Goal: Task Accomplishment & Management: Complete application form

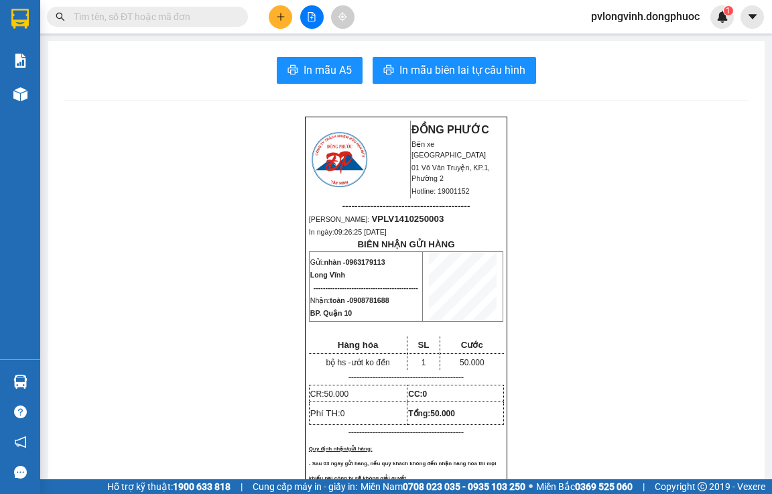
click at [285, 19] on icon "plus" at bounding box center [280, 16] width 9 height 9
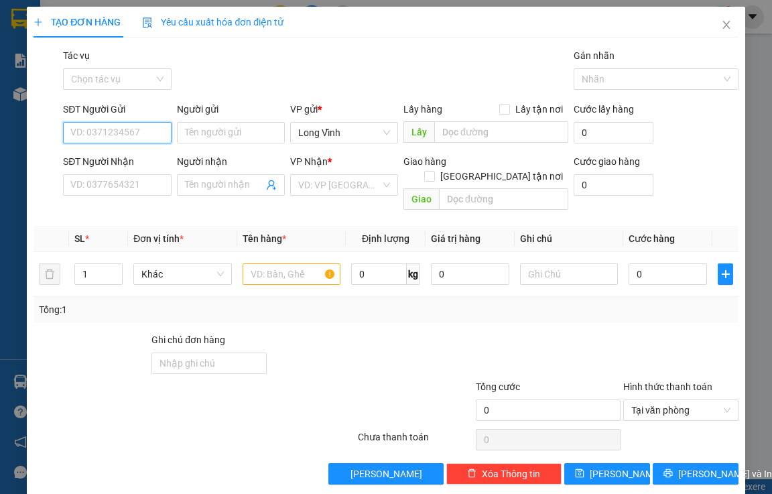
click at [143, 137] on input "SĐT Người Gửi" at bounding box center [117, 132] width 108 height 21
click at [136, 161] on div "0967644705 - [PERSON_NAME]" at bounding box center [136, 159] width 132 height 15
type input "0967644705"
type input "[PERSON_NAME]"
type input "0915180303"
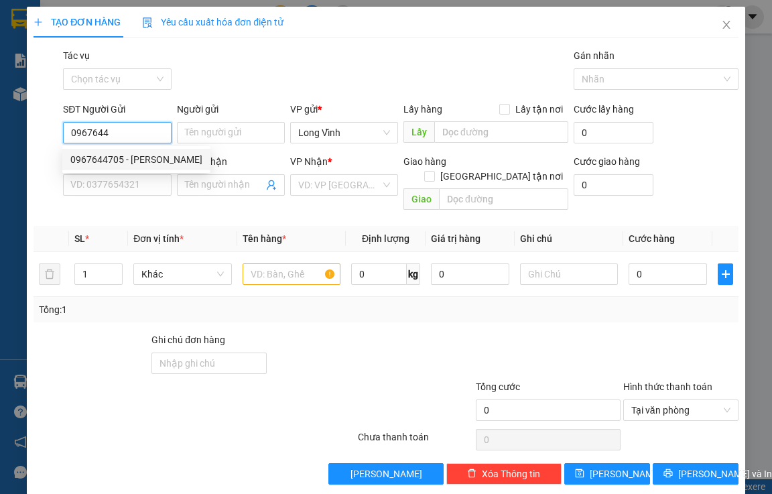
type input "thanh bình"
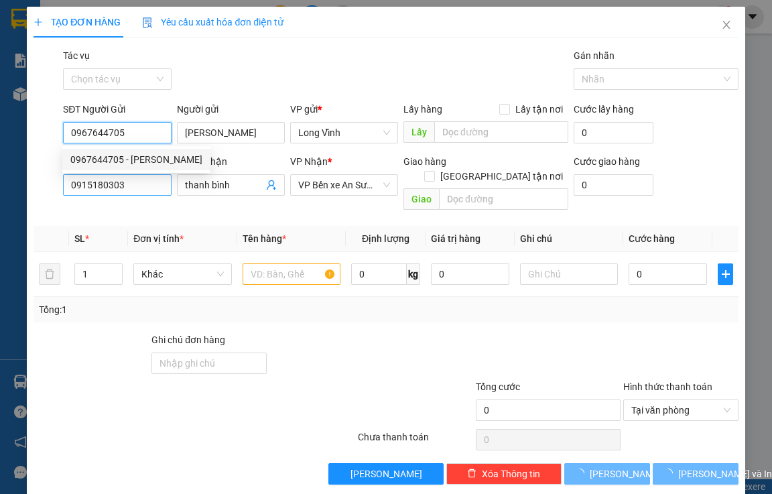
type input "30.000"
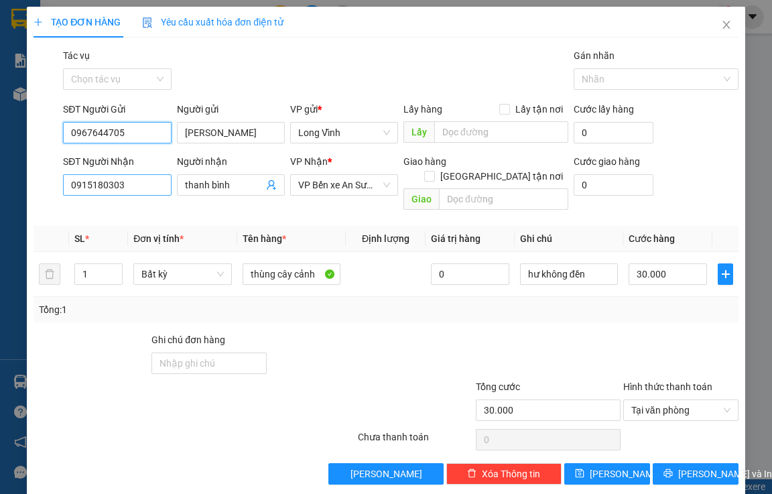
type input "0967644705"
click at [141, 186] on input "0915180303" at bounding box center [117, 184] width 108 height 21
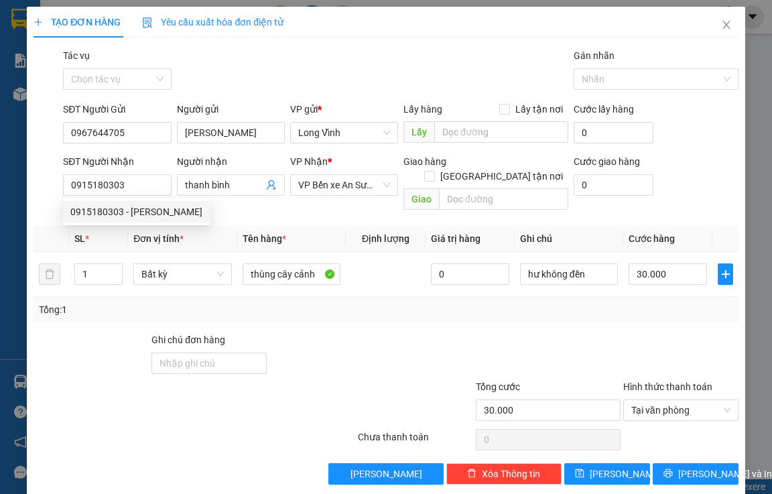
click at [477, 332] on div at bounding box center [533, 355] width 177 height 47
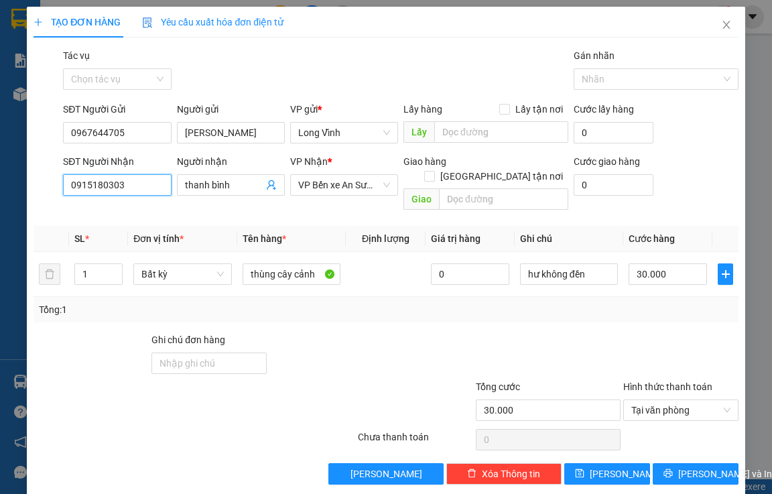
click at [155, 184] on input "0915180303" at bounding box center [117, 184] width 108 height 21
type input "0"
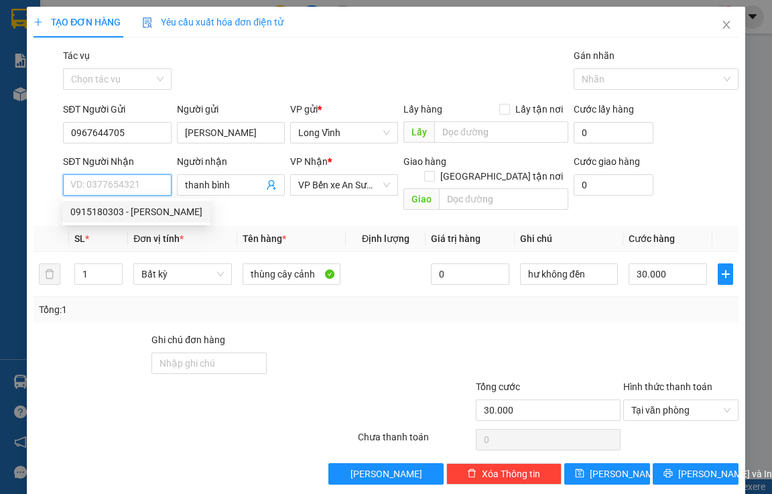
click at [122, 184] on input "SĐT Người Nhận" at bounding box center [117, 184] width 108 height 21
click at [230, 183] on input "thanh bình" at bounding box center [224, 185] width 78 height 15
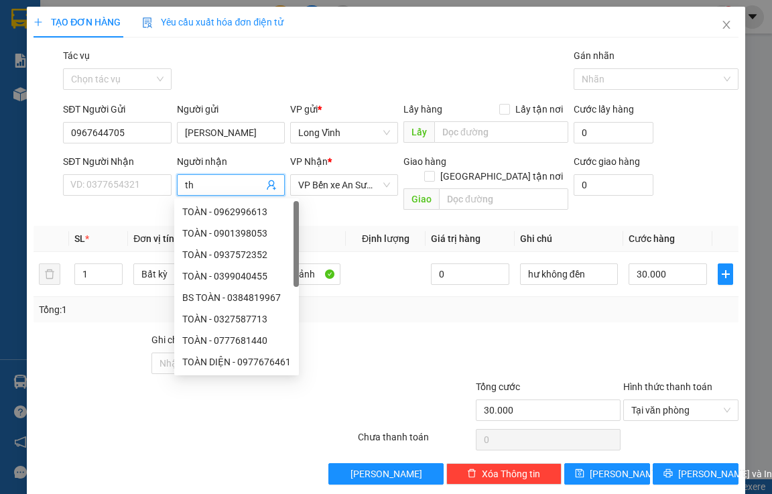
type input "t"
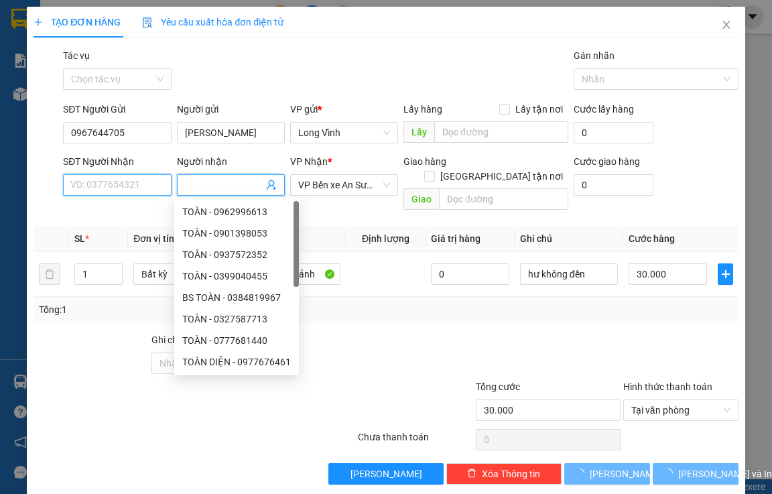
click at [131, 190] on input "SĐT Người Nhận" at bounding box center [117, 184] width 108 height 21
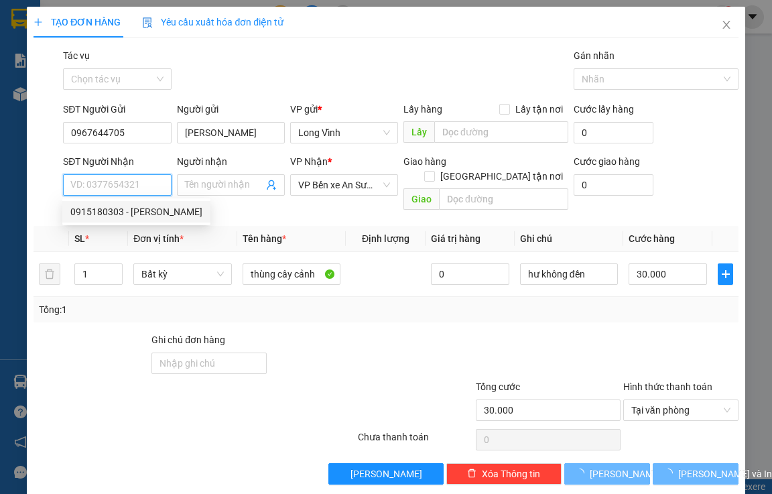
click at [117, 184] on input "SĐT Người Nhận" at bounding box center [117, 184] width 108 height 21
click at [116, 184] on input "SĐT Người Nhận" at bounding box center [117, 184] width 108 height 21
click at [116, 183] on input "SĐT Người Nhận" at bounding box center [117, 184] width 108 height 21
click at [137, 212] on div "0982632407 - [PERSON_NAME]" at bounding box center [136, 211] width 132 height 15
type input "0982632407"
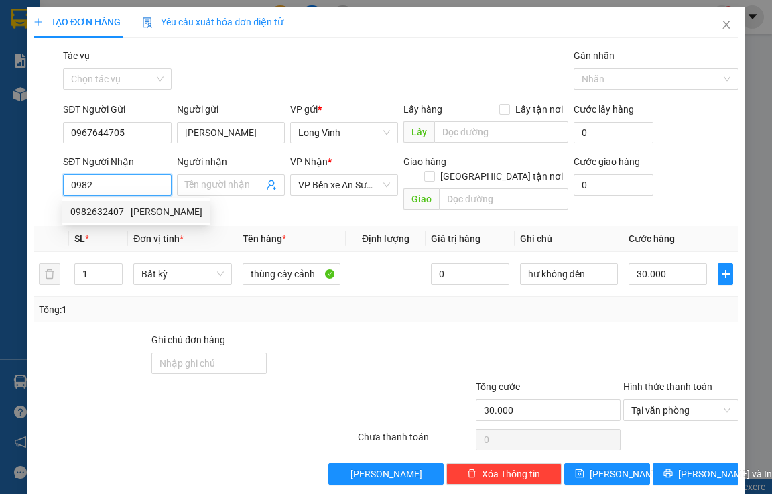
type input "thanh bằng"
type input "25.000"
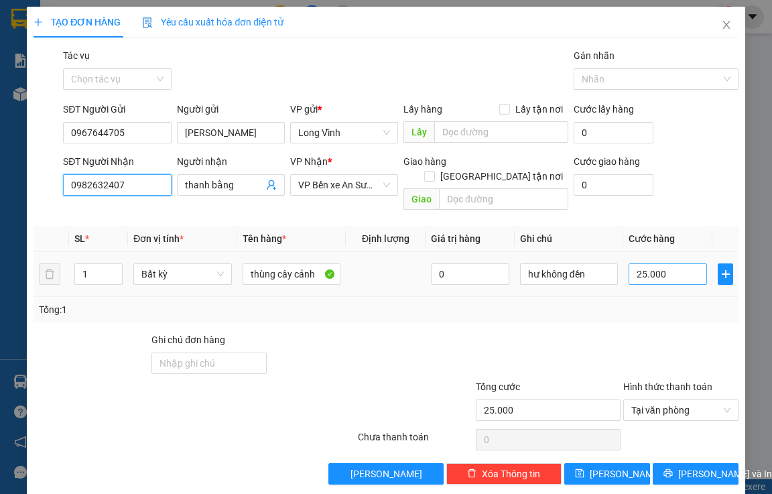
type input "0982632407"
type input "0"
type input "3"
type input "03"
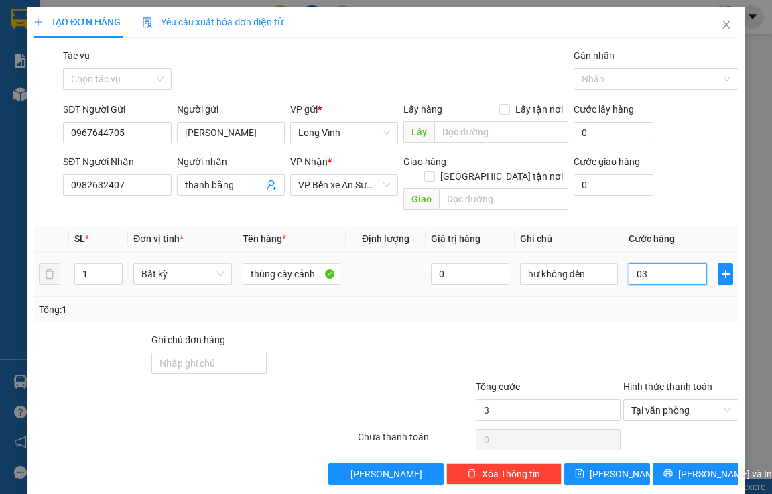
type input "30"
type input "030"
type input "30.000"
click at [697, 150] on form "SĐT Người Gửi 0967644705 Người gửi hồng anh VP gửi * Long Vĩnh Lấy hàng Lấy tận…" at bounding box center [385, 159] width 704 height 114
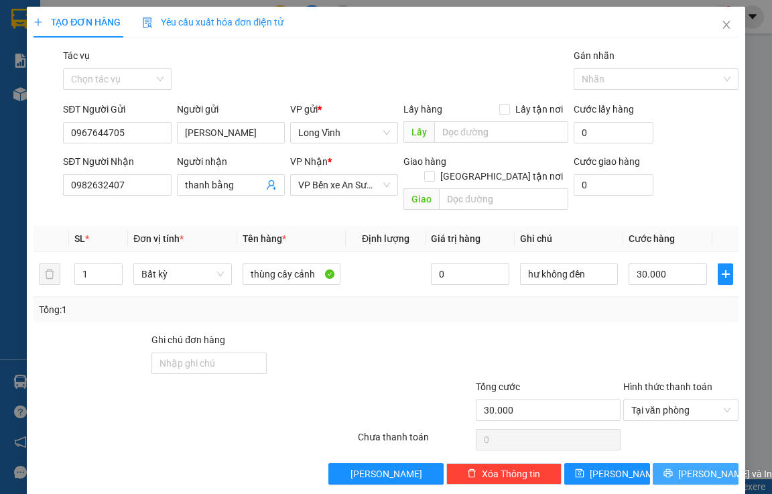
click at [664, 463] on button "[PERSON_NAME] và In" at bounding box center [696, 473] width 86 height 21
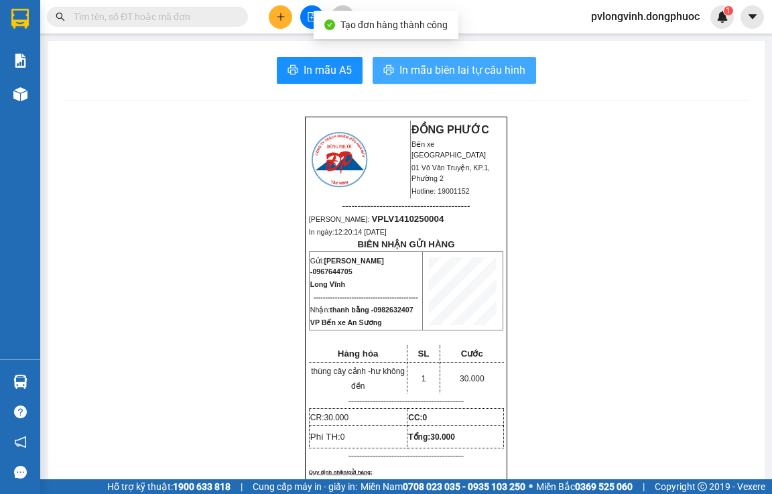
click at [476, 72] on span "In mẫu biên lai tự cấu hình" at bounding box center [462, 70] width 126 height 17
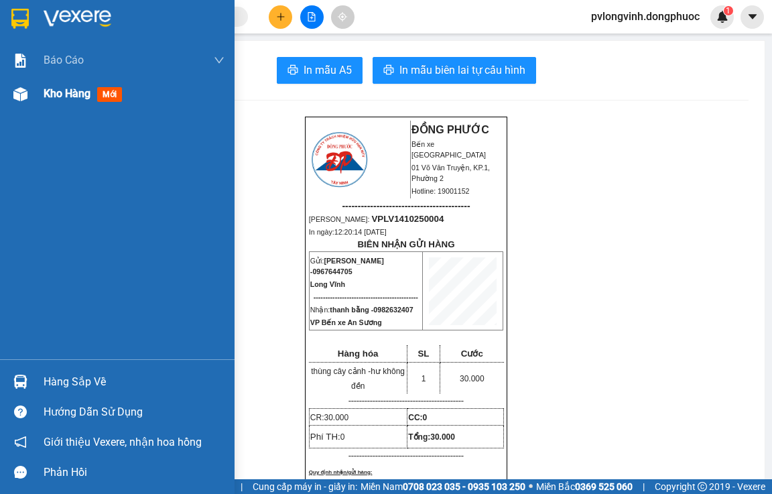
click at [60, 98] on span "Kho hàng" at bounding box center [67, 93] width 47 height 13
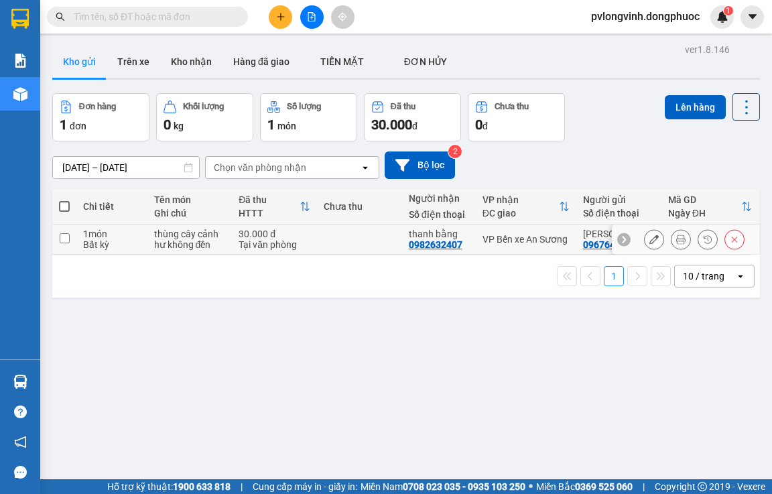
click at [64, 238] on input "checkbox" at bounding box center [65, 238] width 10 height 10
checkbox input "true"
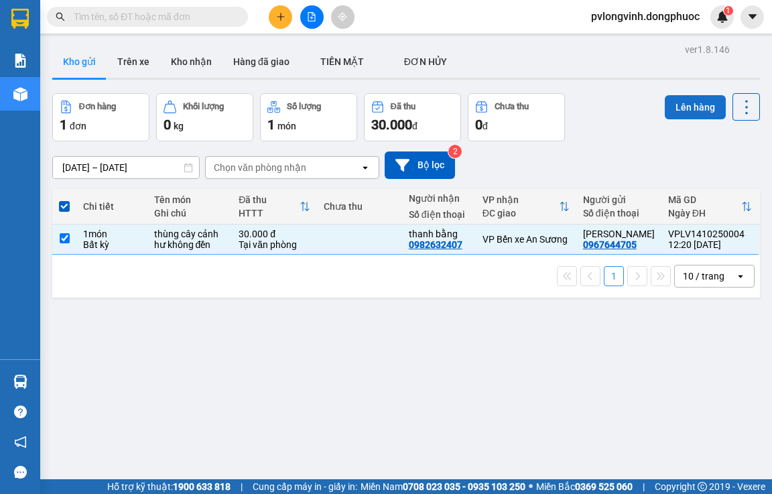
click at [675, 118] on button "Lên hàng" at bounding box center [695, 107] width 61 height 24
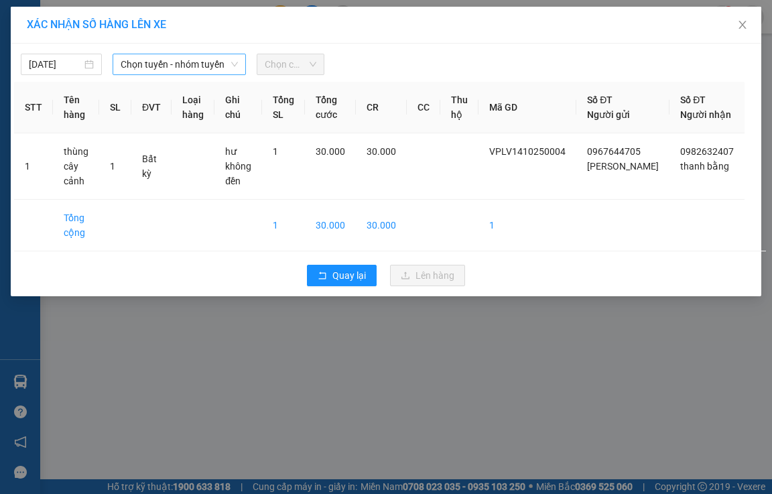
click at [159, 67] on span "Chọn tuyến - nhóm tuyến" at bounding box center [179, 64] width 117 height 20
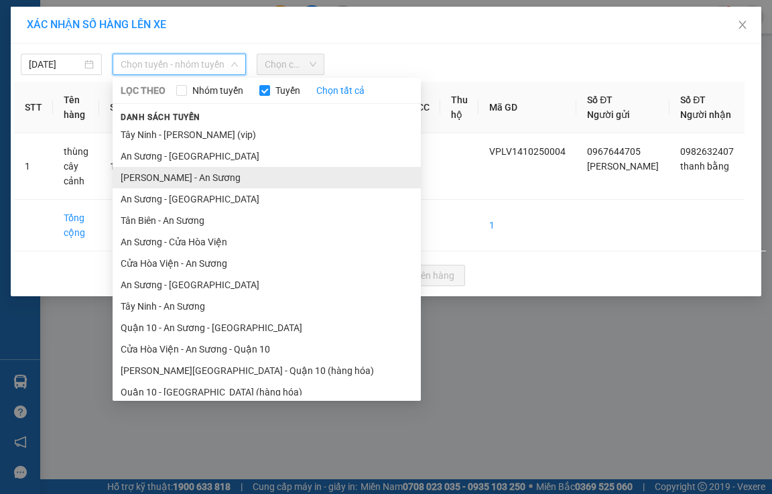
click at [180, 183] on li "[PERSON_NAME] - An Sương" at bounding box center [267, 177] width 308 height 21
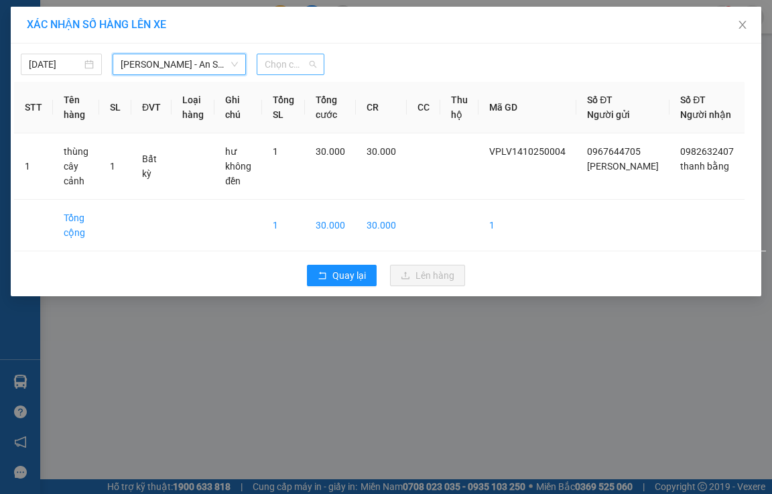
click at [301, 68] on span "Chọn chuyến" at bounding box center [291, 64] width 52 height 20
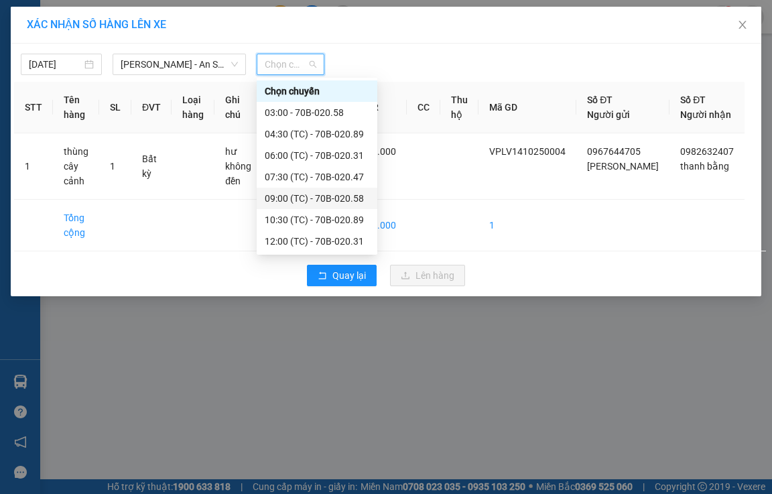
scroll to position [64, 0]
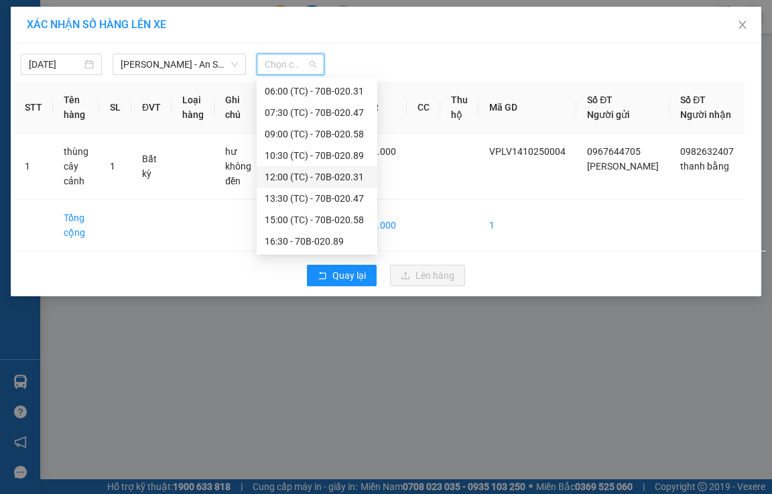
click at [320, 176] on div "12:00 (TC) - 70B-020.31" at bounding box center [317, 177] width 105 height 15
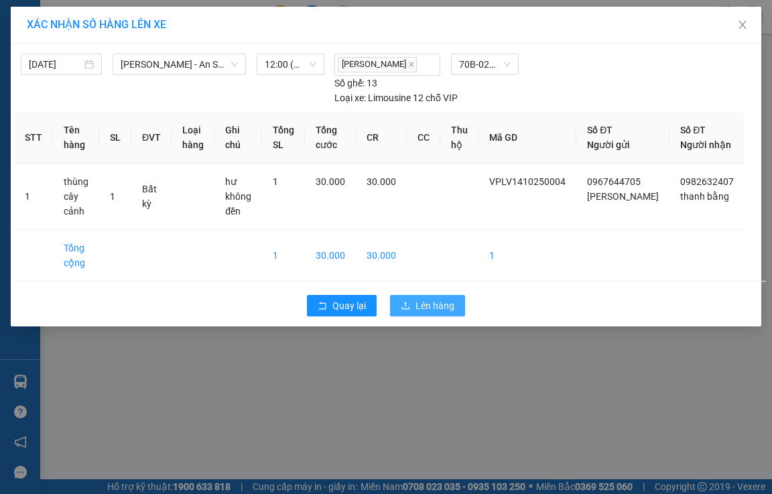
click at [448, 313] on span "Lên hàng" at bounding box center [434, 305] width 39 height 15
